Goal: Browse casually: Explore the website without a specific task or goal

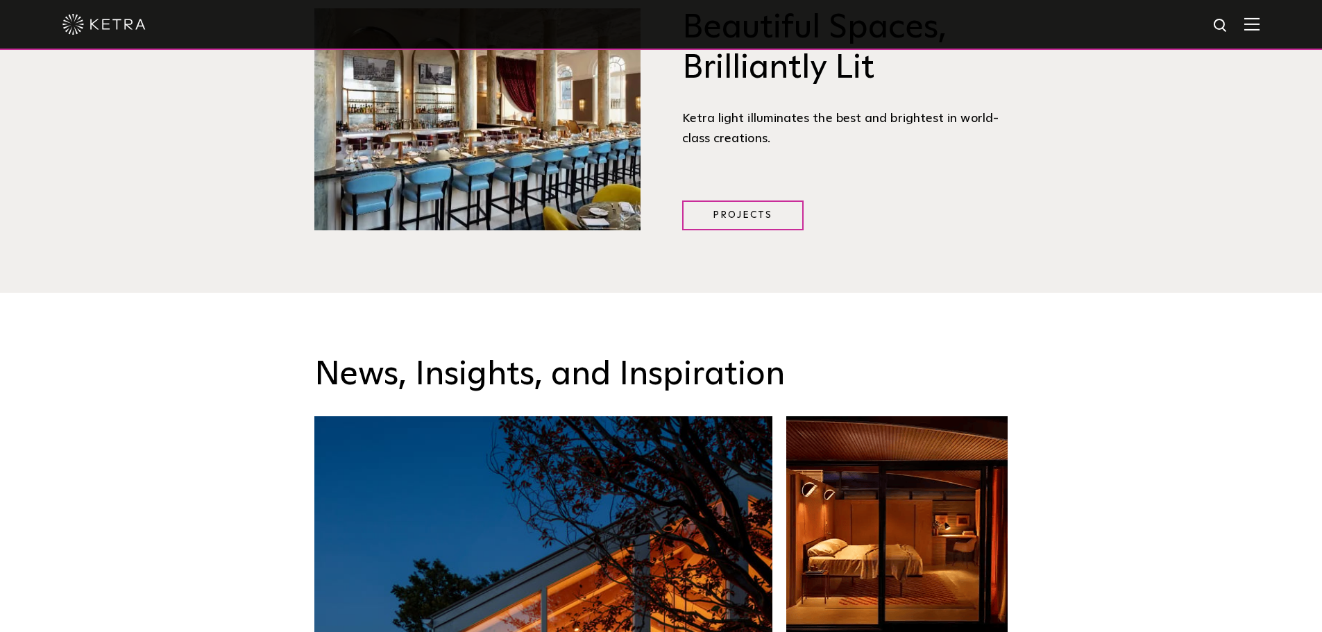
scroll to position [1948, 0]
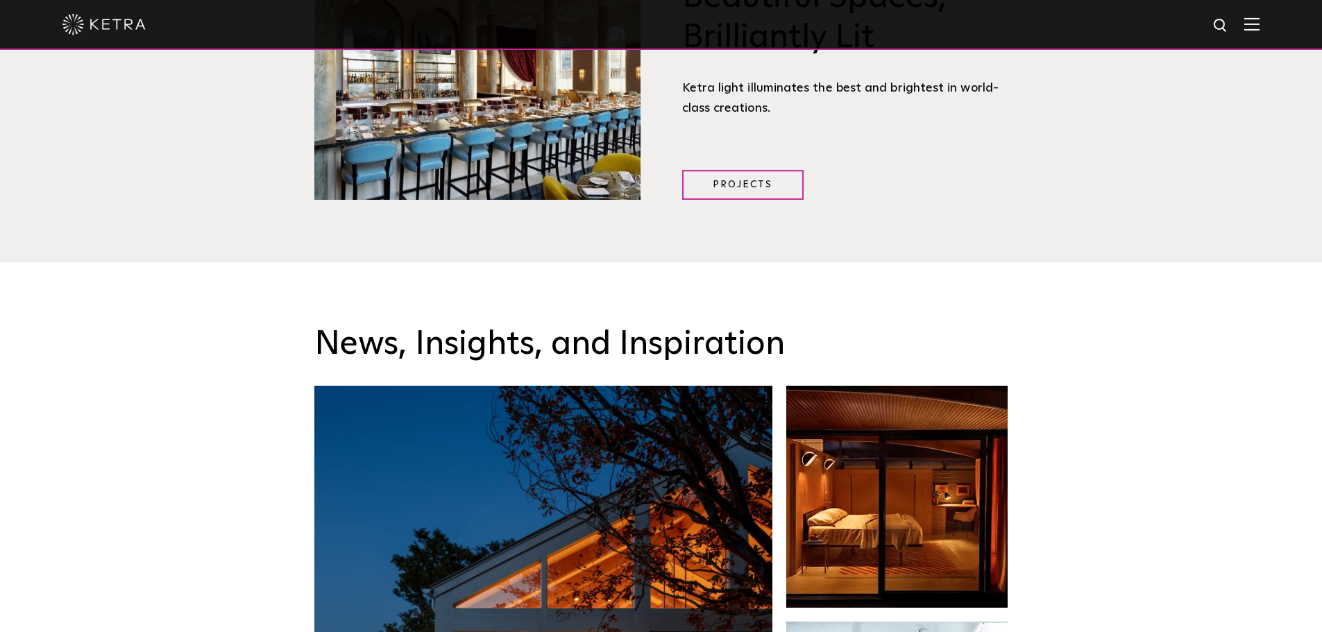
click at [1257, 21] on img at bounding box center [1252, 23] width 15 height 13
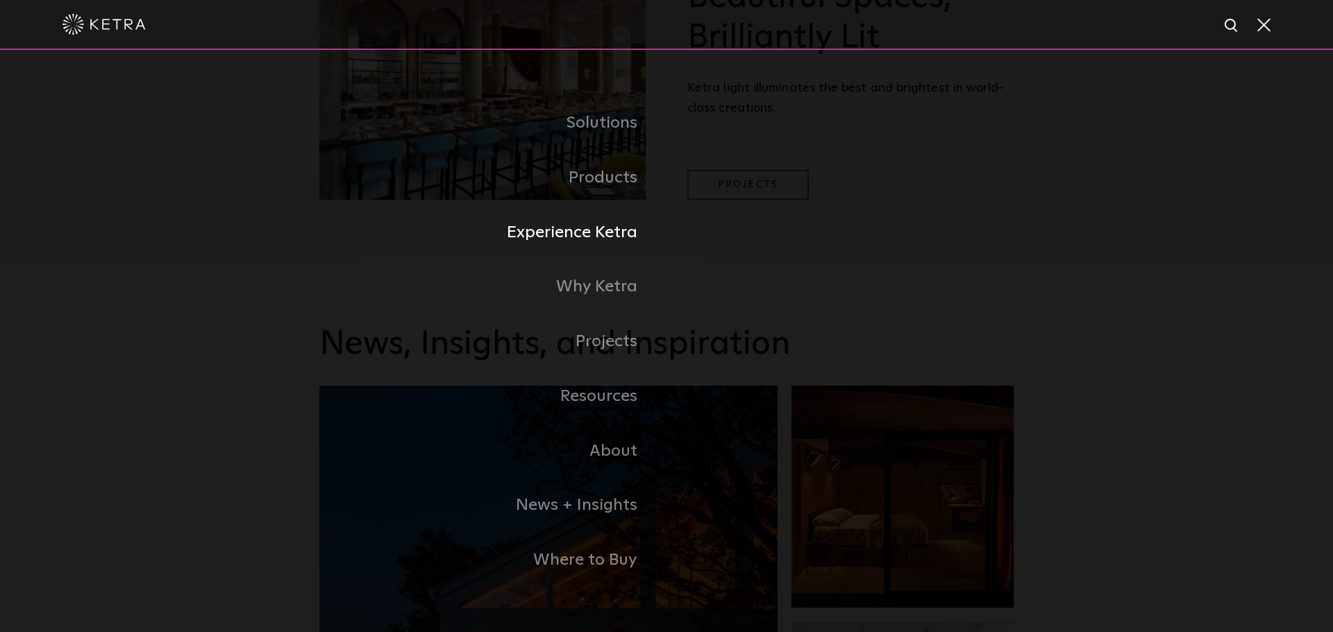
click at [598, 234] on link "Experience Ketra" at bounding box center [492, 232] width 347 height 55
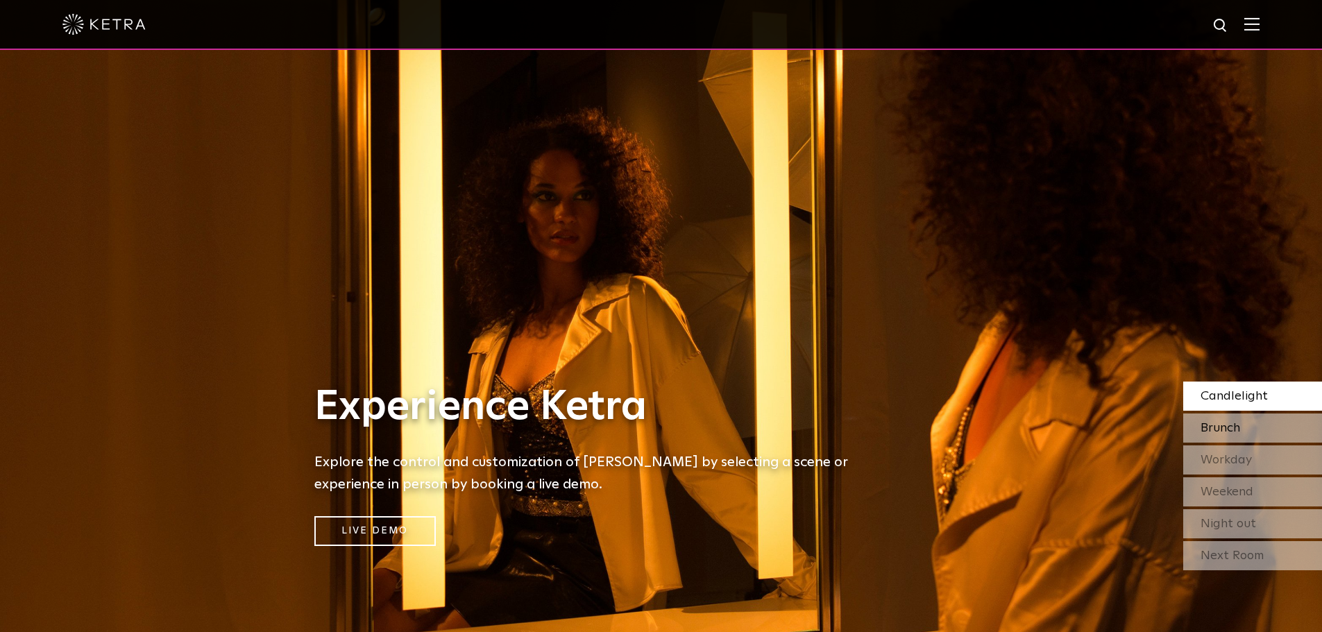
drag, startPoint x: 1222, startPoint y: 444, endPoint x: 1231, endPoint y: 430, distance: 16.6
click at [1224, 443] on div "Candlelight [GEOGRAPHIC_DATA] Workday Weekend Night out" at bounding box center [1252, 460] width 139 height 157
click at [1231, 430] on span "Brunch" at bounding box center [1221, 428] width 40 height 12
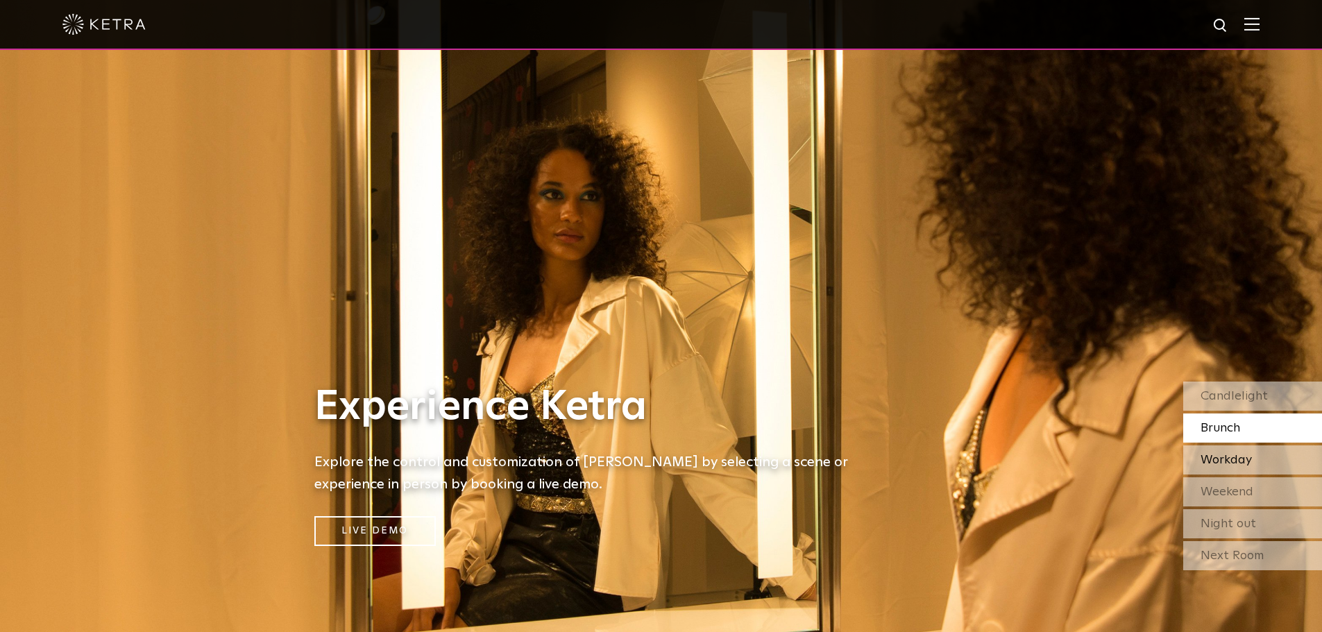
click at [1218, 457] on span "Workday" at bounding box center [1226, 460] width 51 height 12
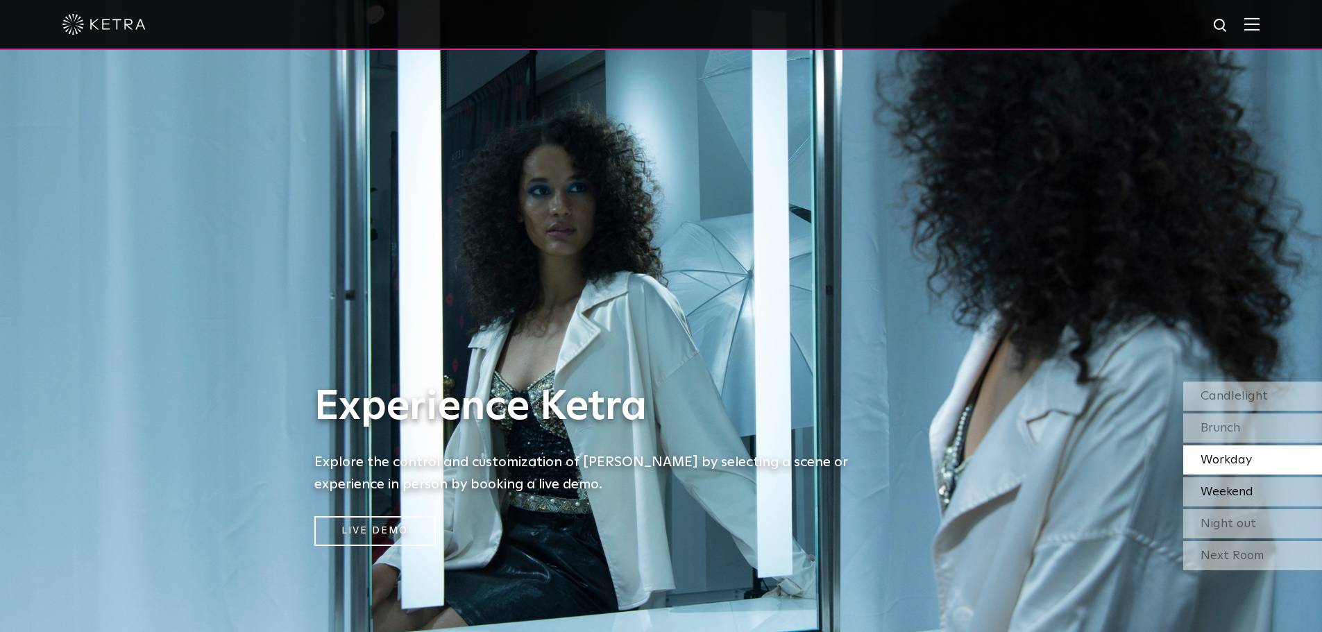
click at [1216, 481] on div "Weekend" at bounding box center [1252, 492] width 139 height 29
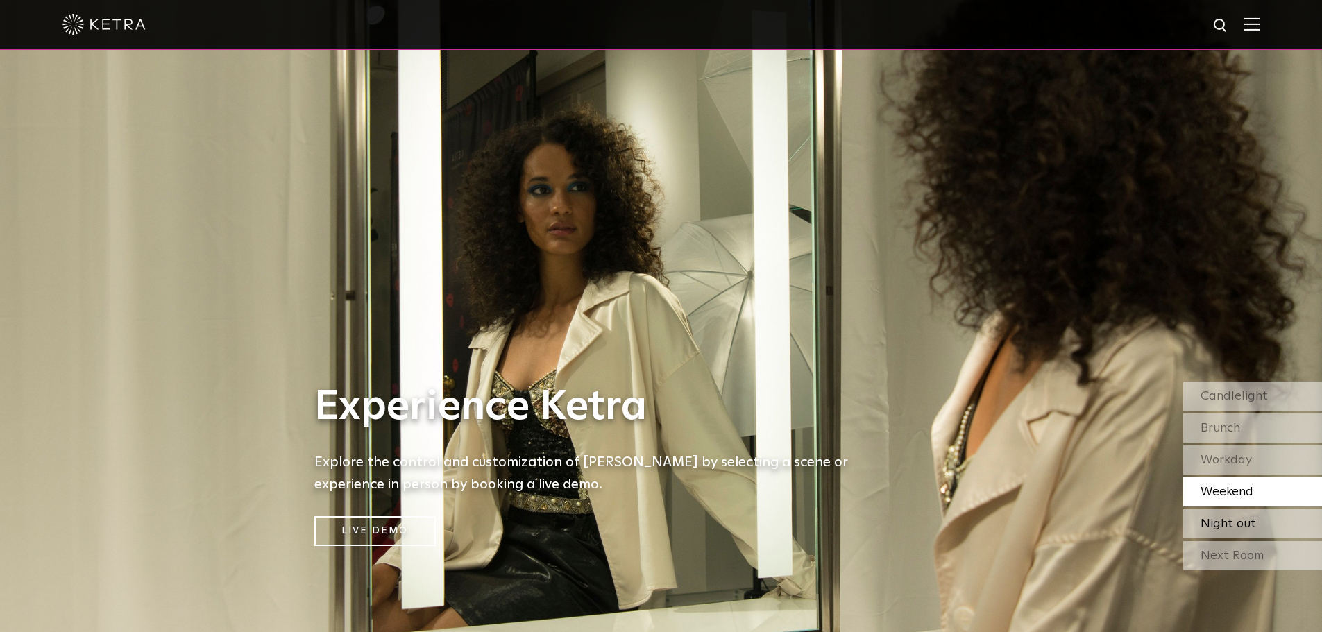
click at [1227, 521] on span "Night out" at bounding box center [1229, 524] width 56 height 12
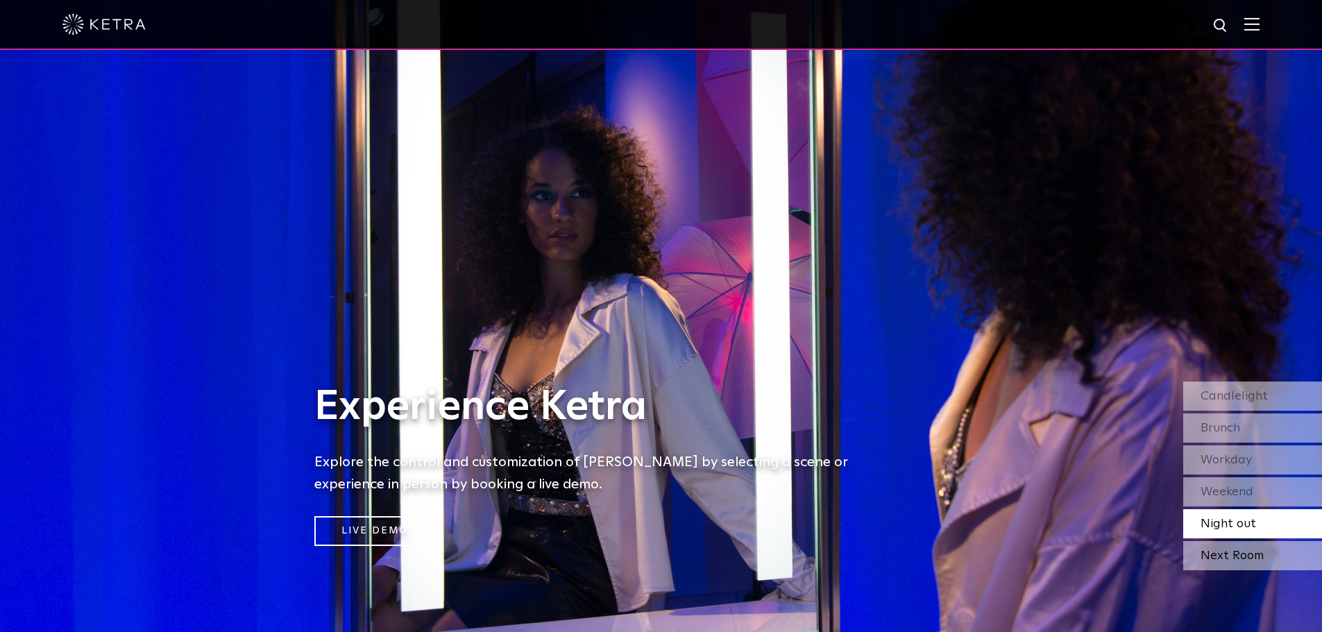
click at [1239, 559] on div "Next Room" at bounding box center [1252, 555] width 139 height 29
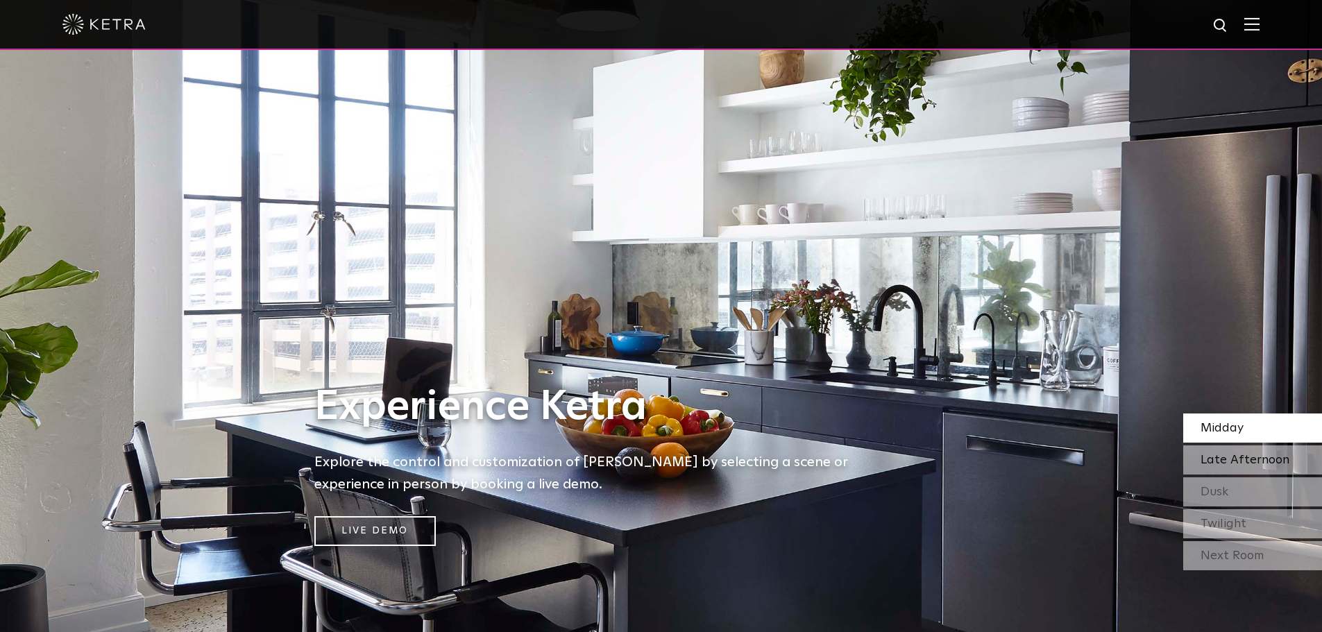
click at [1244, 450] on div "Late Afternoon" at bounding box center [1252, 460] width 139 height 29
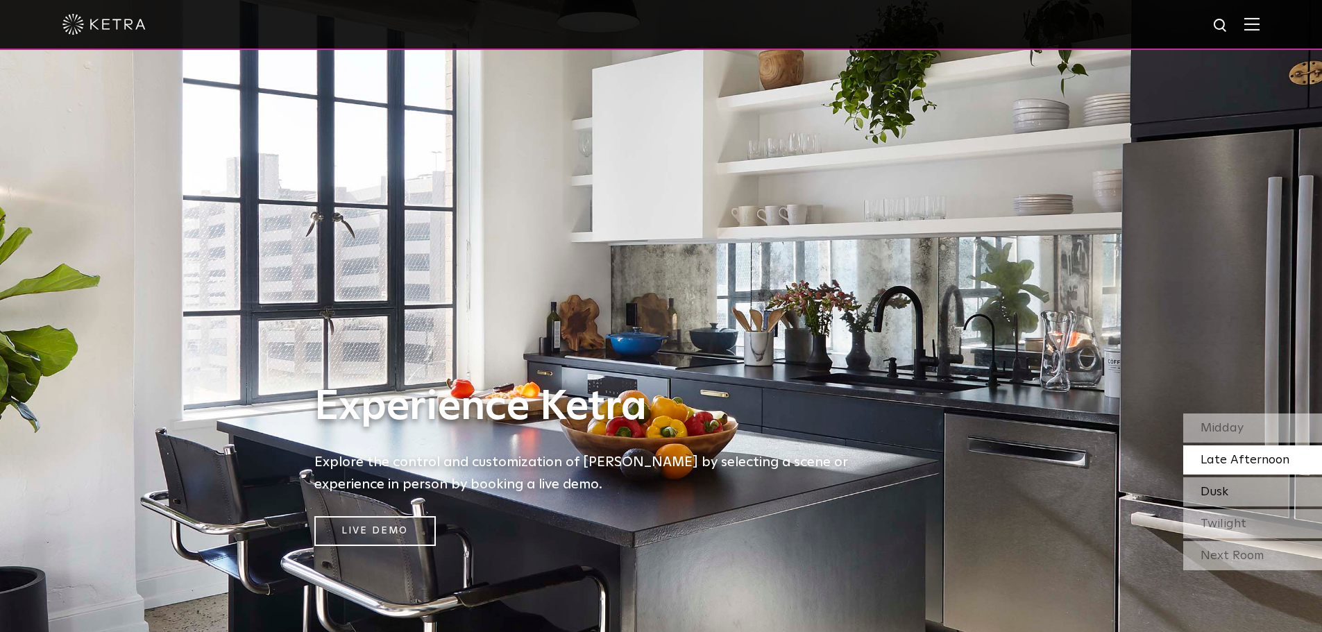
click at [1215, 491] on span "Dusk" at bounding box center [1215, 492] width 28 height 12
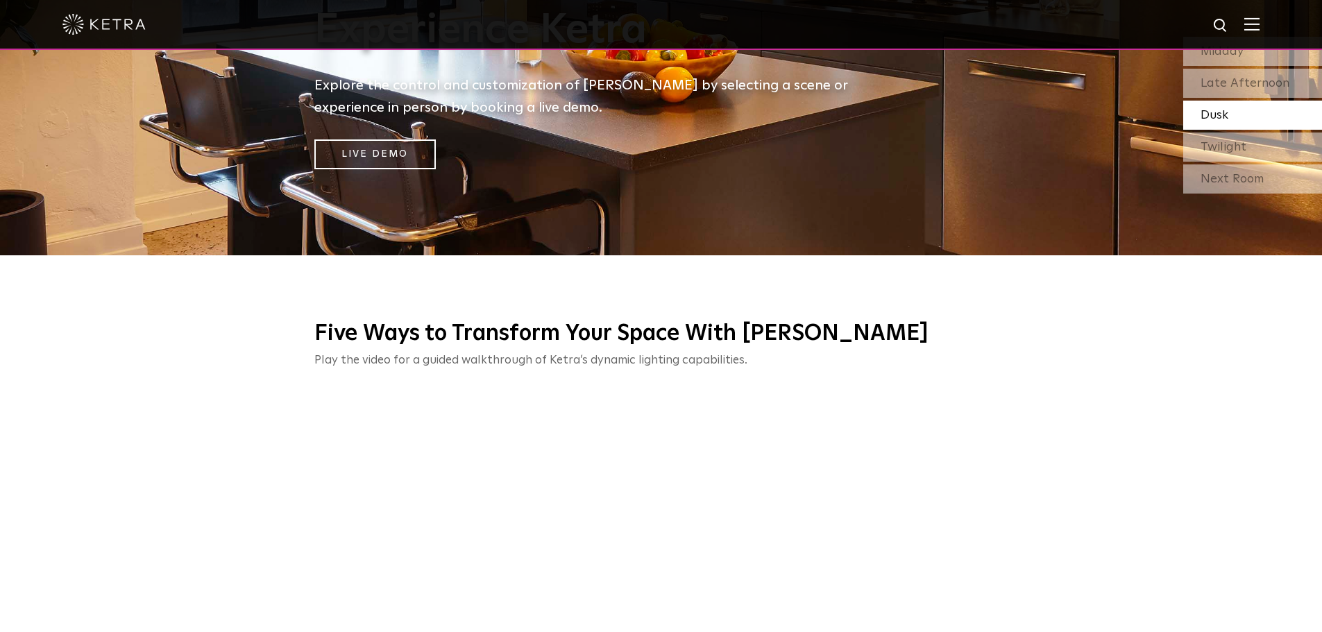
scroll to position [347, 0]
